Goal: Navigation & Orientation: Find specific page/section

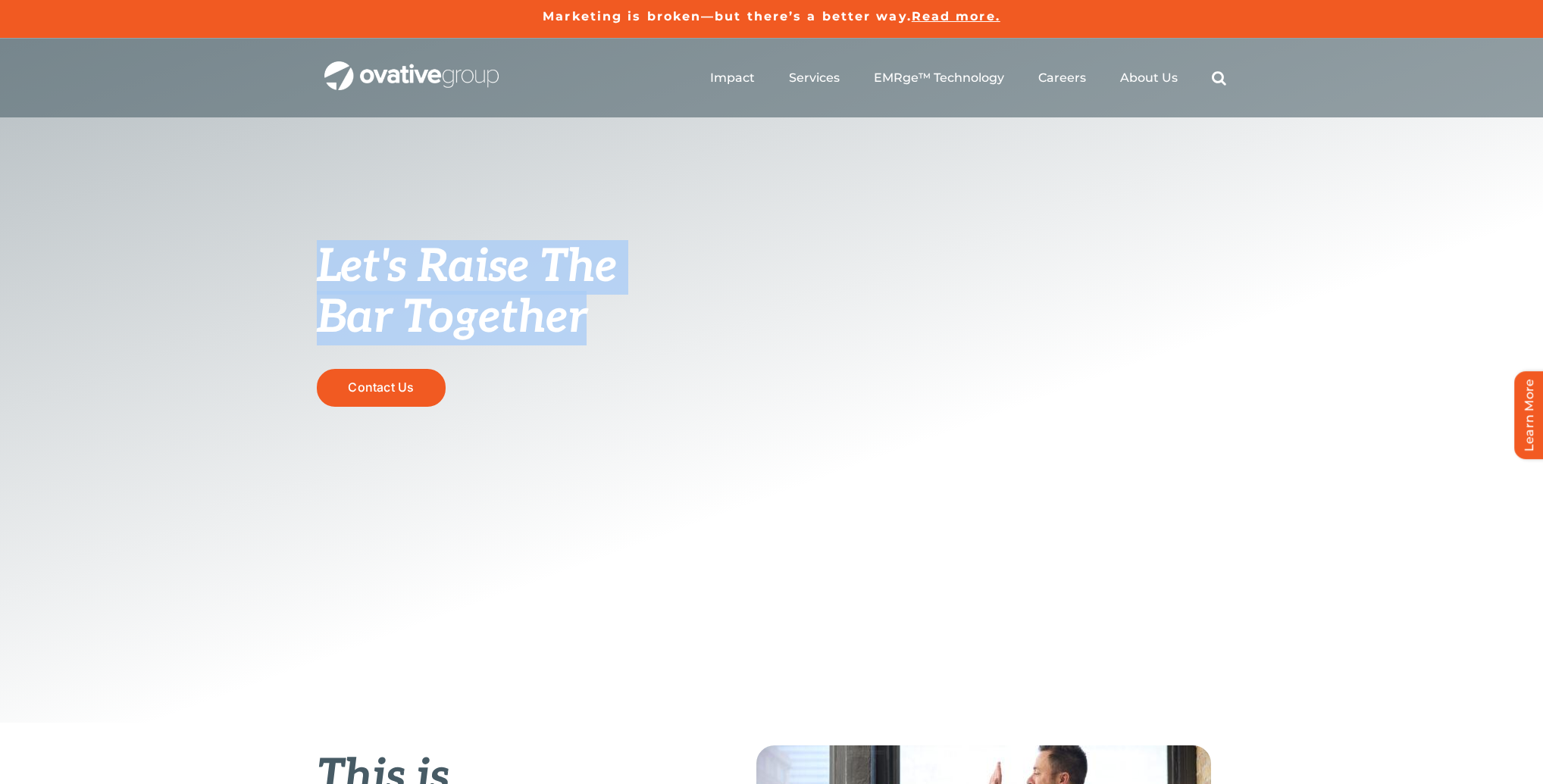
drag, startPoint x: 325, startPoint y: 260, endPoint x: 584, endPoint y: 325, distance: 267.0
click at [584, 325] on h1 "Let's Raise The Bar Together" at bounding box center [476, 291] width 318 height 102
click at [584, 325] on span "Bar Together" at bounding box center [452, 317] width 270 height 55
drag, startPoint x: 579, startPoint y: 326, endPoint x: 326, endPoint y: 266, distance: 260.0
click at [326, 266] on h1 "Let's Raise The Bar Together" at bounding box center [476, 291] width 318 height 102
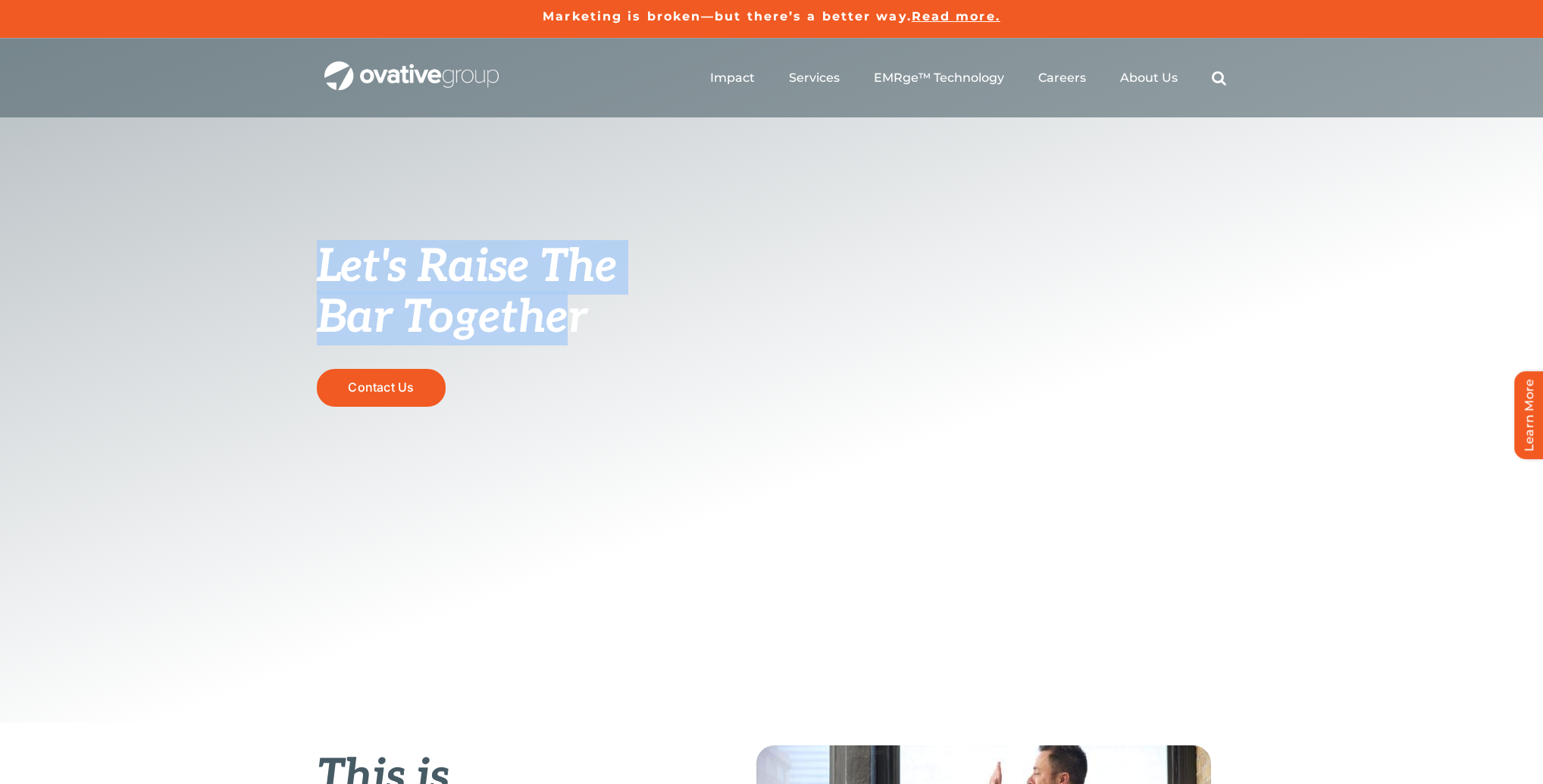
click at [350, 271] on span "Let's Raise The" at bounding box center [467, 267] width 301 height 55
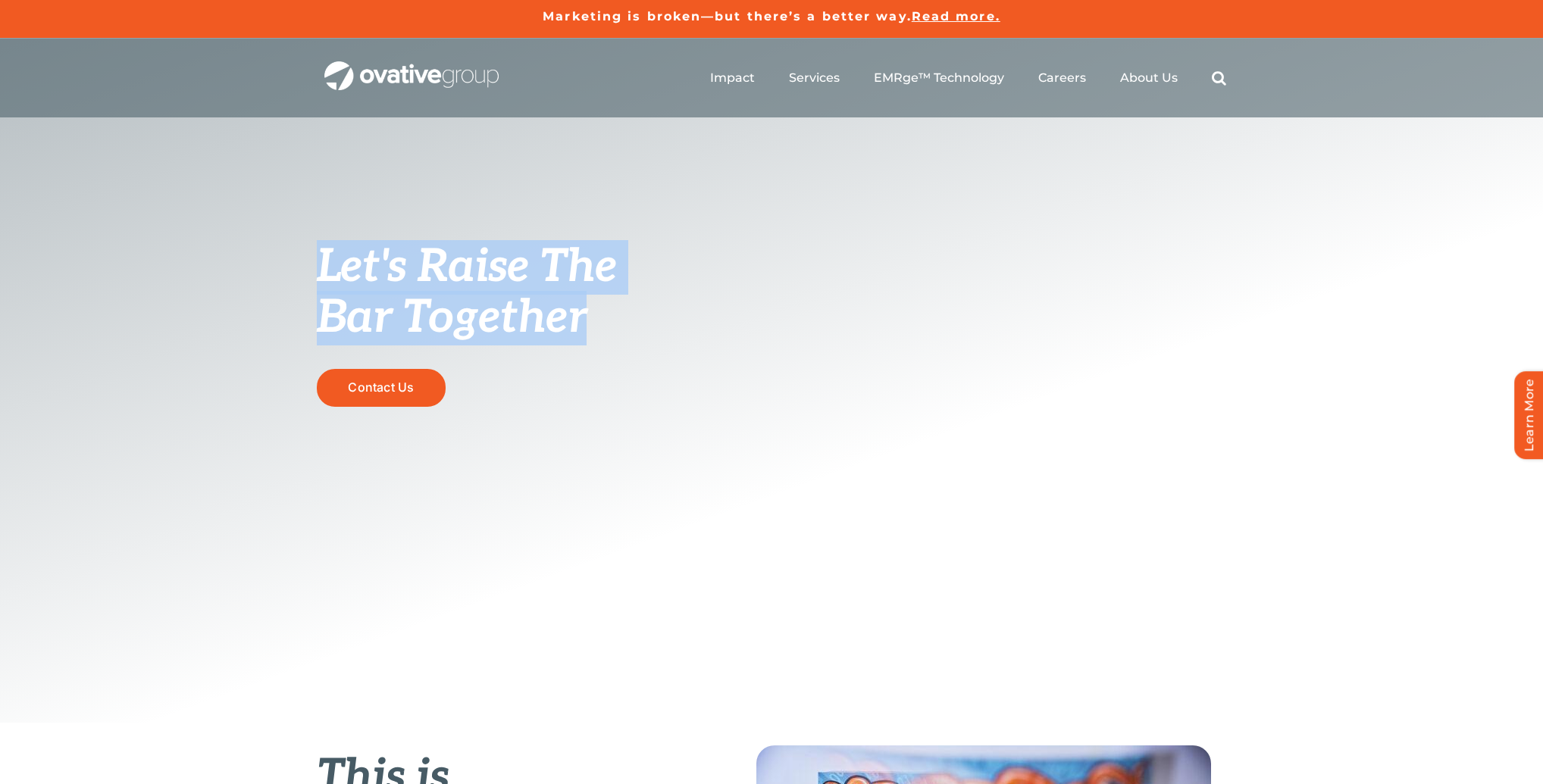
drag, startPoint x: 332, startPoint y: 266, endPoint x: 587, endPoint y: 329, distance: 262.7
click at [587, 329] on h1 "Let's Raise The Bar Together" at bounding box center [476, 291] width 318 height 102
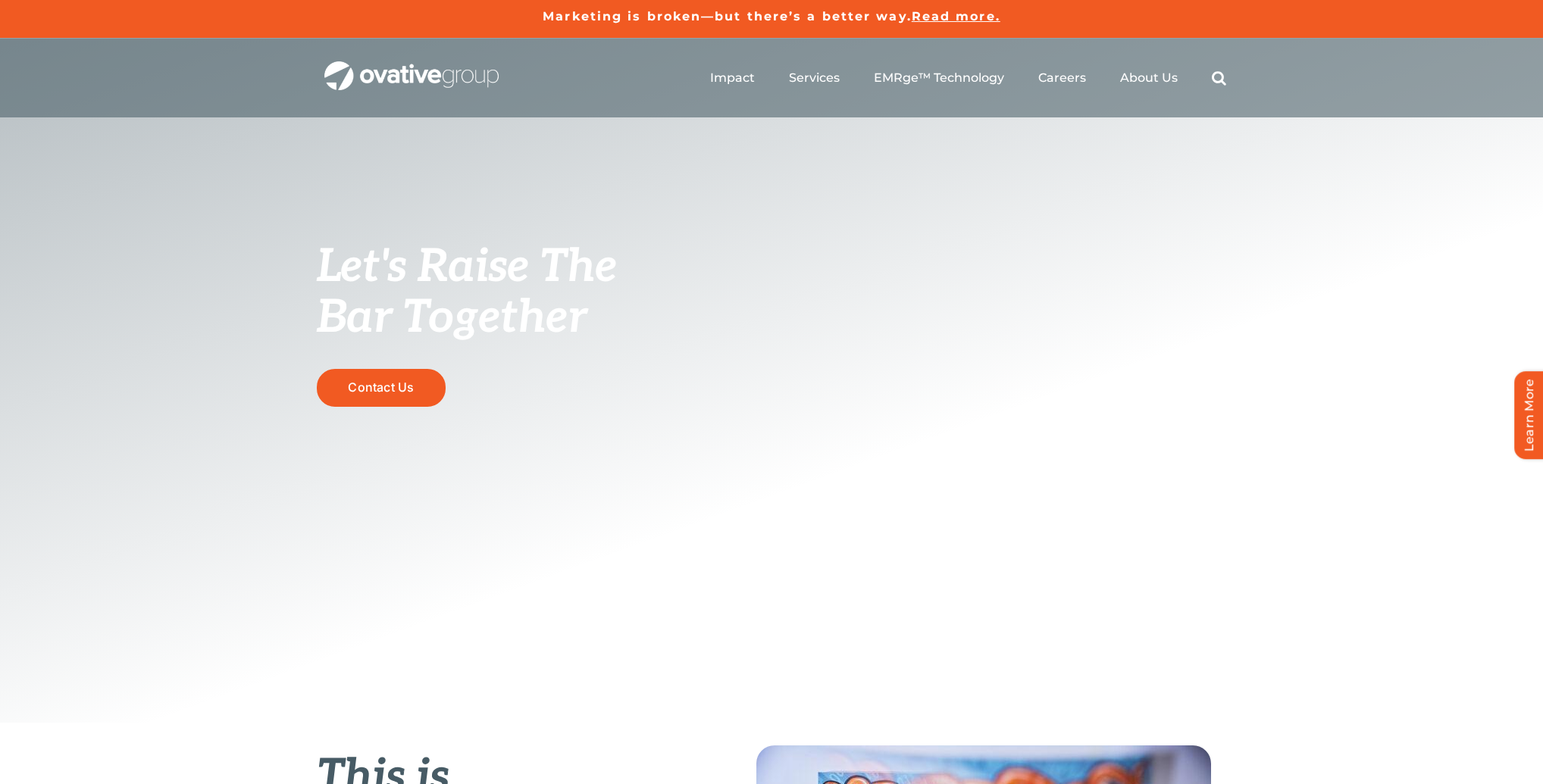
click at [587, 325] on span "Bar Together" at bounding box center [452, 317] width 270 height 55
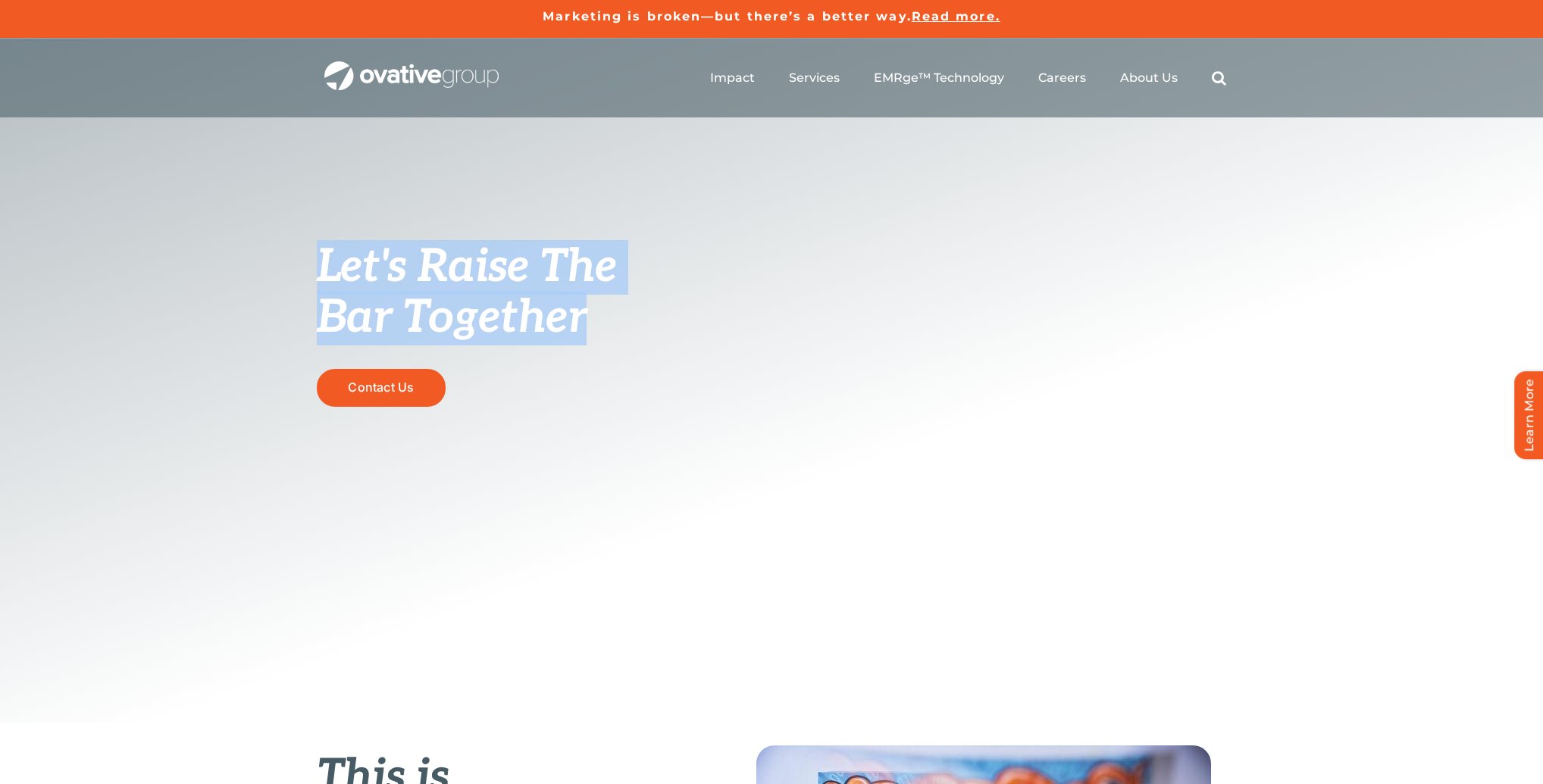
drag, startPoint x: 588, startPoint y: 325, endPoint x: 311, endPoint y: 254, distance: 286.0
click at [311, 254] on div "Let's Raise The Bar Together Contact Us" at bounding box center [771, 380] width 1543 height 684
click at [327, 265] on span "Let's Raise The" at bounding box center [467, 267] width 301 height 55
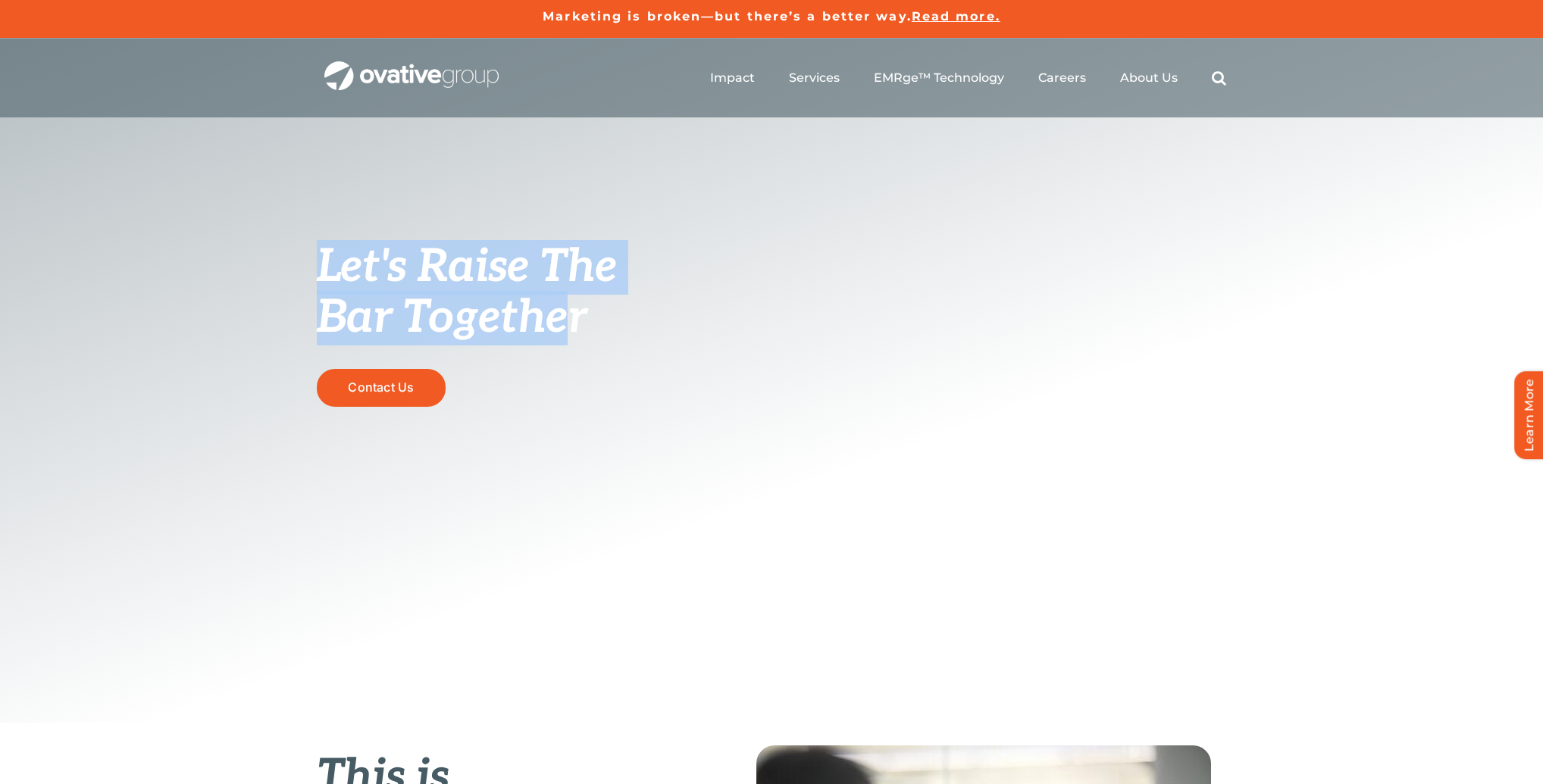
drag, startPoint x: 313, startPoint y: 262, endPoint x: 575, endPoint y: 320, distance: 268.3
click at [575, 320] on div "Let's Raise The Bar Together Contact Us" at bounding box center [771, 380] width 1543 height 684
click at [582, 303] on span "Bar Together" at bounding box center [452, 317] width 270 height 55
drag, startPoint x: 589, startPoint y: 322, endPoint x: 332, endPoint y: 265, distance: 263.2
click at [332, 265] on h1 "Let's Raise The Bar Together" at bounding box center [476, 291] width 318 height 102
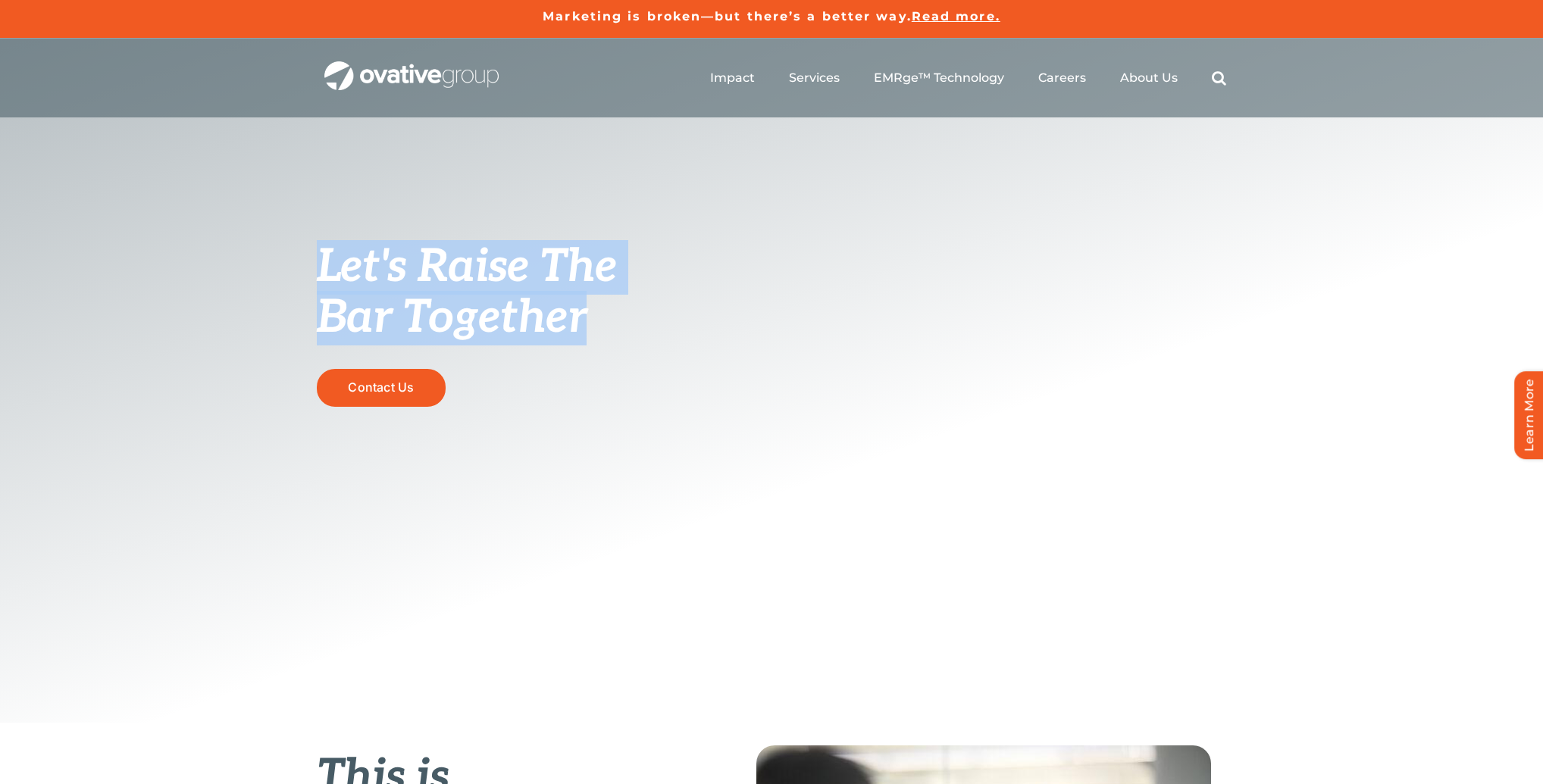
click at [332, 265] on span "Let's Raise The" at bounding box center [467, 267] width 301 height 55
drag, startPoint x: 329, startPoint y: 261, endPoint x: 623, endPoint y: 328, distance: 301.5
click at [623, 328] on h1 "Let's Raise The Bar Together" at bounding box center [476, 291] width 318 height 102
click at [564, 327] on span "Bar Together" at bounding box center [452, 317] width 270 height 55
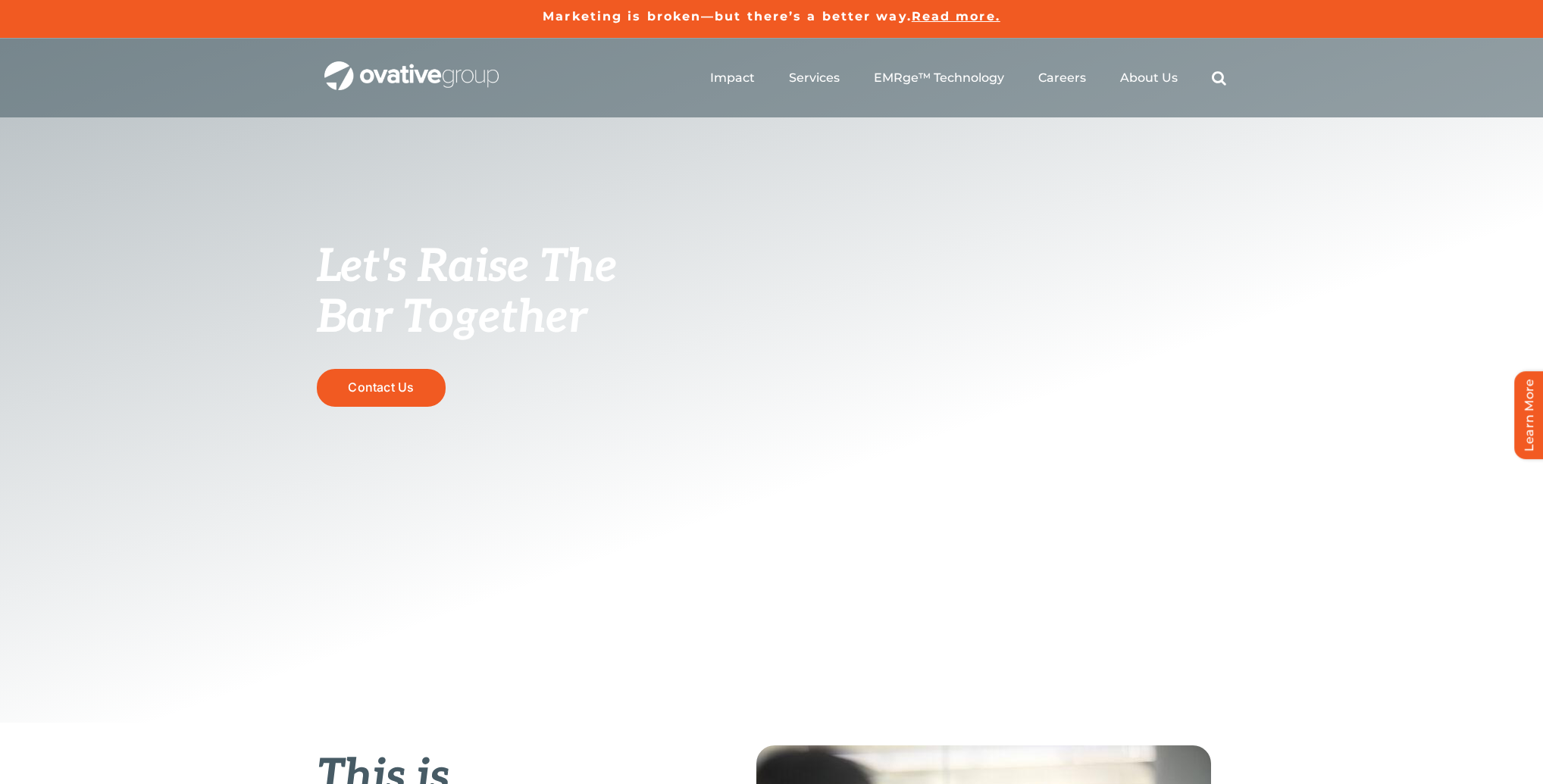
click at [609, 238] on div "Let's Raise The Bar Together Contact Us" at bounding box center [771, 380] width 1543 height 684
